Goal: Transaction & Acquisition: Purchase product/service

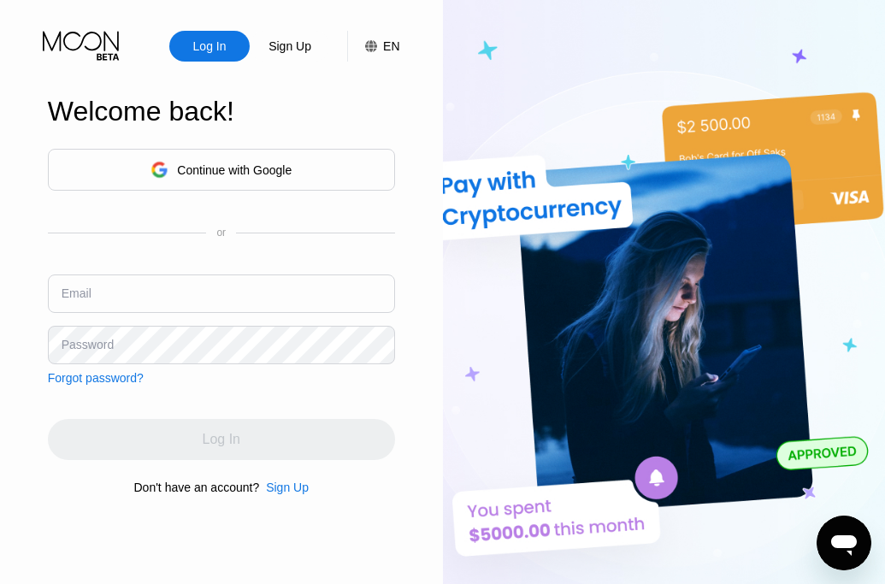
click at [297, 494] on div "Sign Up" at bounding box center [287, 488] width 43 height 14
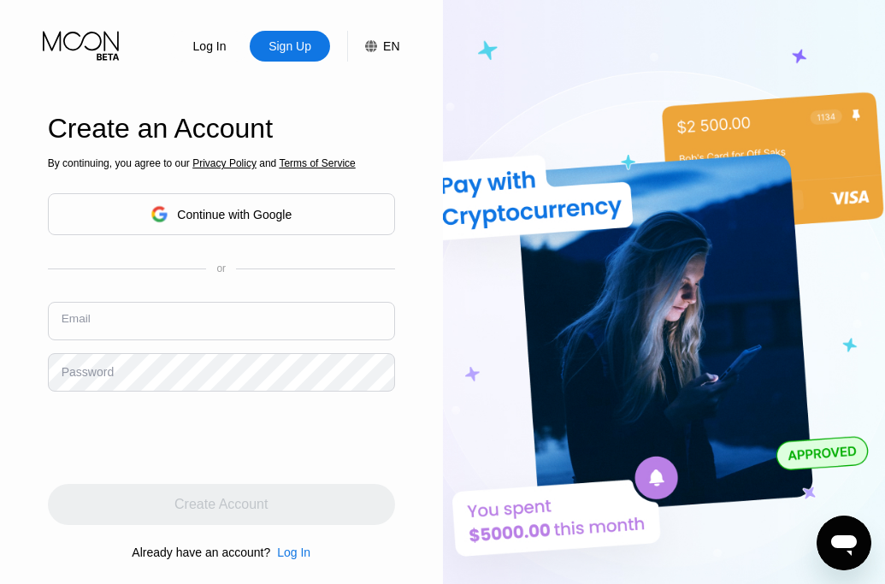
click at [215, 325] on input "text" at bounding box center [221, 321] width 347 height 38
paste input "[EMAIL_ADDRESS][DOMAIN_NAME]"
type input "[EMAIL_ADDRESS][DOMAIN_NAME]"
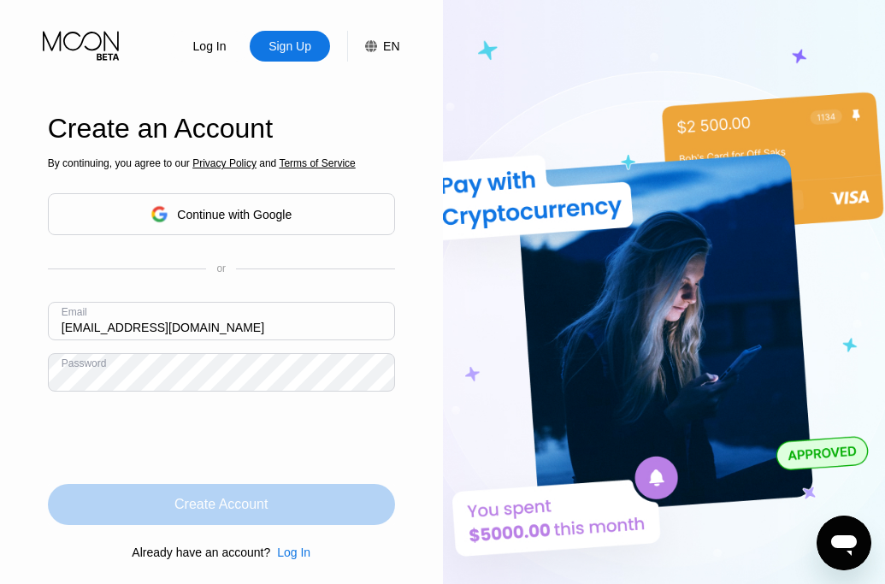
click at [263, 503] on div "Create Account" at bounding box center [220, 504] width 93 height 17
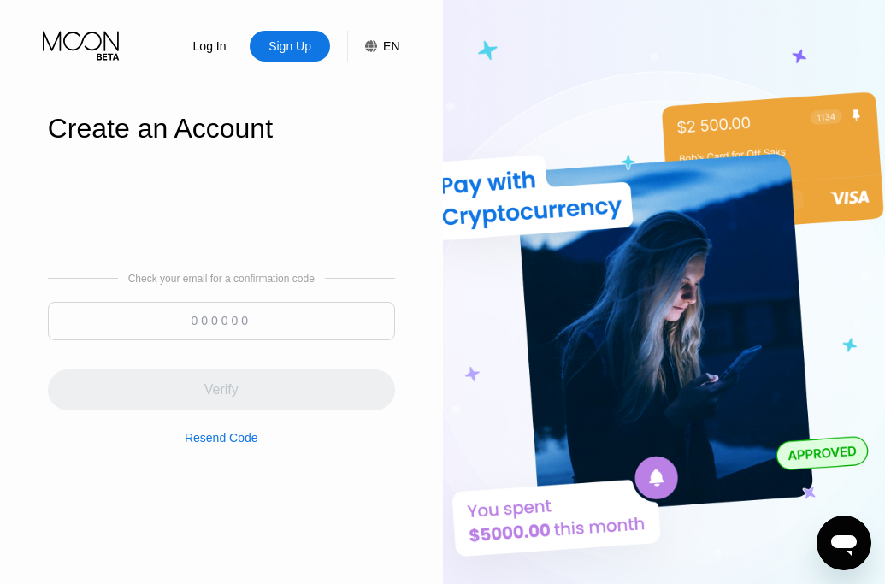
click at [217, 319] on input at bounding box center [221, 321] width 347 height 38
paste input "877407"
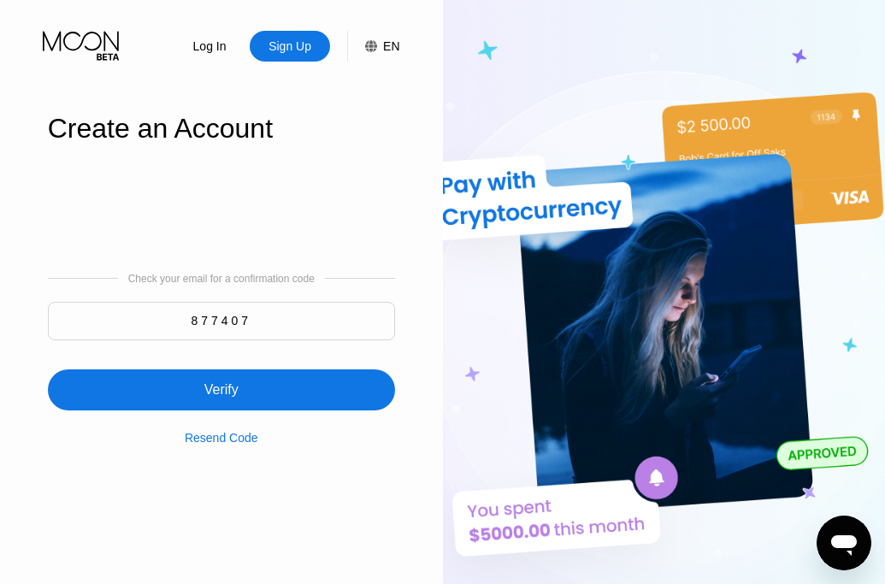
type input "877407"
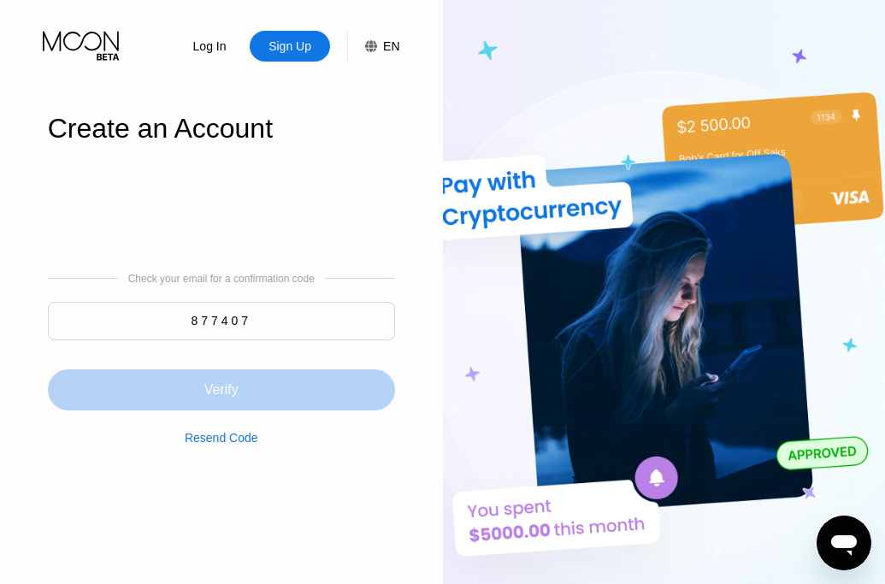
click at [276, 402] on div "Verify" at bounding box center [221, 389] width 347 height 41
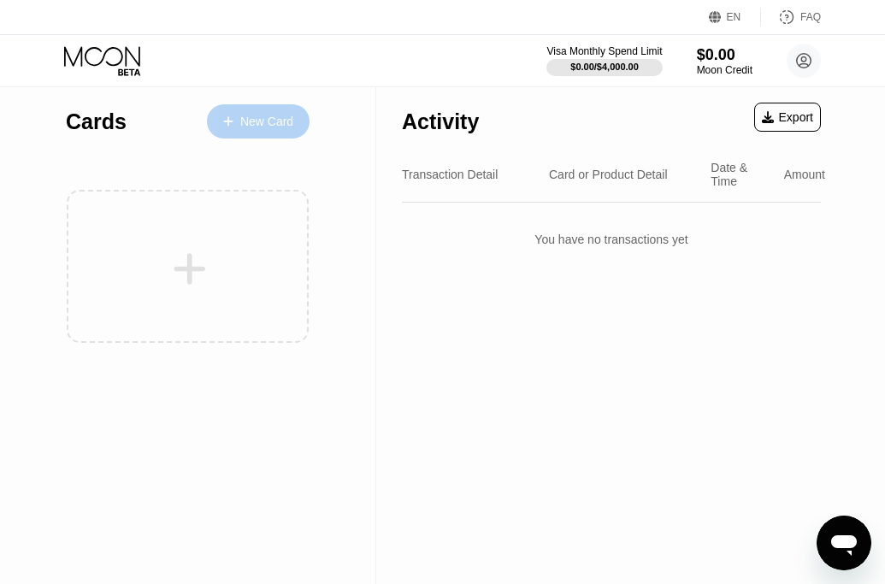
click at [233, 104] on div "New Card" at bounding box center [258, 121] width 103 height 34
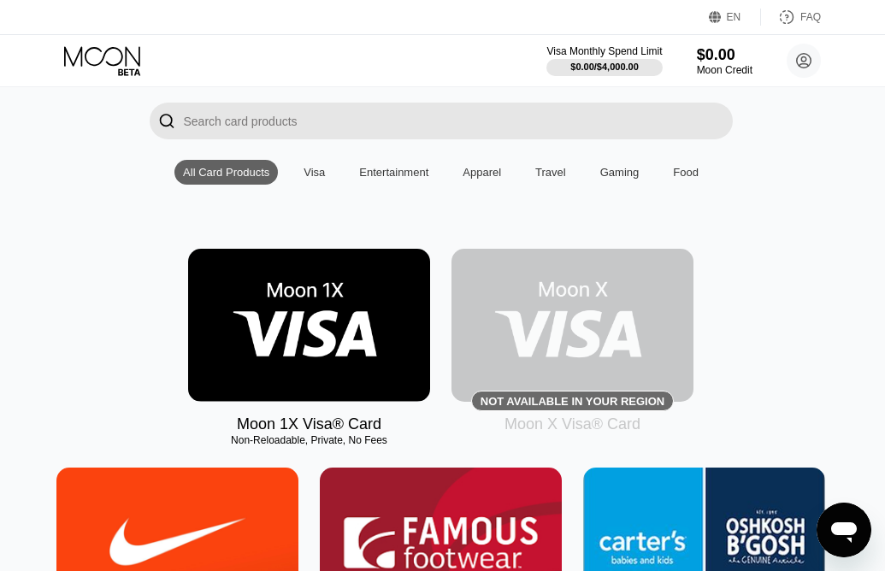
scroll to position [112, 2]
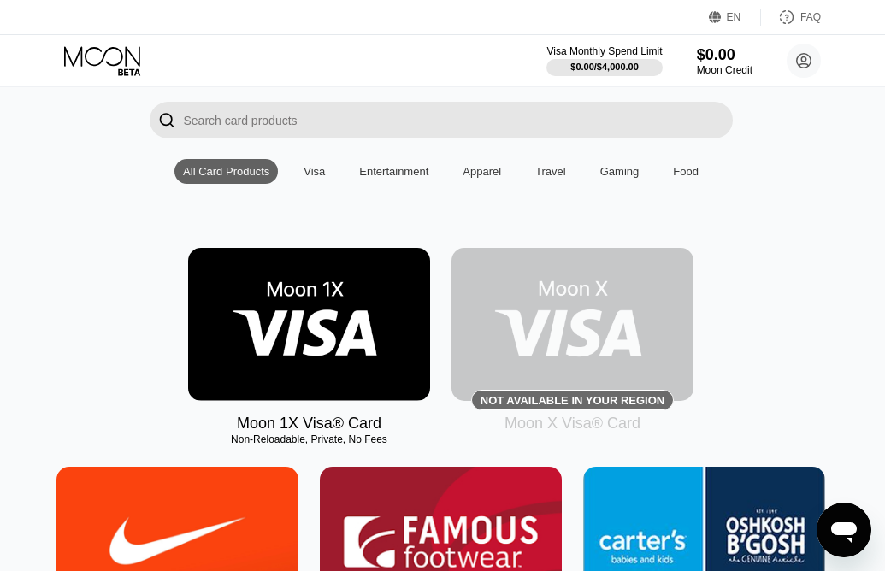
scroll to position [112, 2]
